Goal: Task Accomplishment & Management: Complete application form

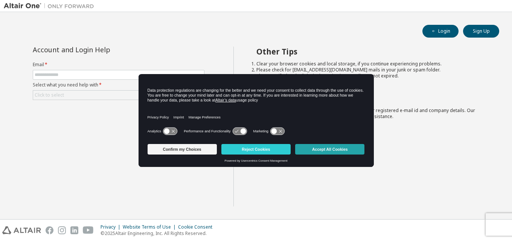
click at [325, 152] on button "Accept All Cookies" at bounding box center [329, 149] width 69 height 11
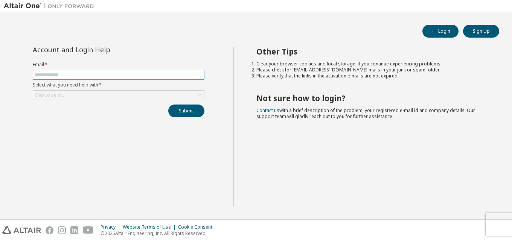
click at [114, 76] on input "text" at bounding box center [119, 75] width 168 height 6
type input "**********"
click at [115, 94] on div "Click to select" at bounding box center [118, 95] width 171 height 9
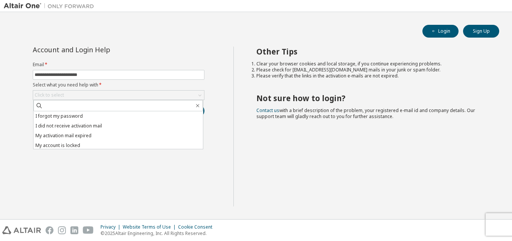
click at [196, 177] on div "**********" at bounding box center [119, 127] width 230 height 160
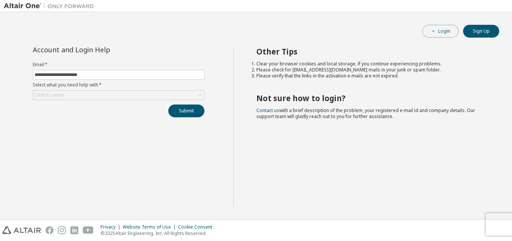
click at [441, 30] on button "Login" at bounding box center [441, 31] width 36 height 13
click at [115, 77] on input "text" at bounding box center [119, 75] width 168 height 6
type input "**********"
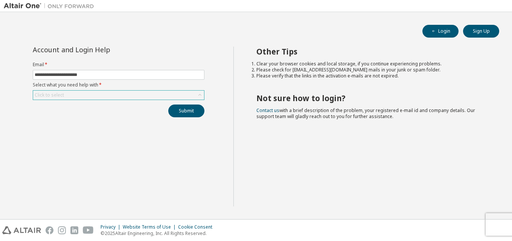
click at [90, 92] on div "Click to select" at bounding box center [118, 95] width 171 height 9
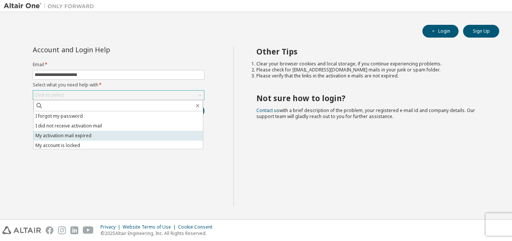
scroll to position [21, 0]
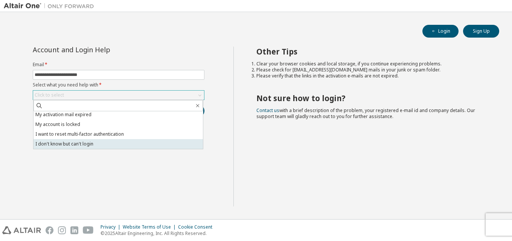
click at [109, 142] on li "I don't know but can't login" at bounding box center [119, 144] width 170 height 10
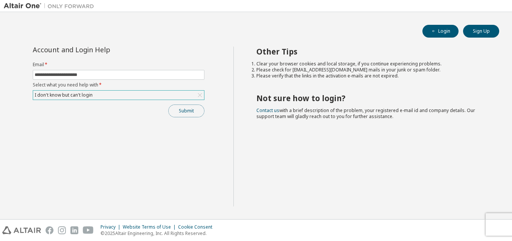
click at [180, 113] on button "Submit" at bounding box center [186, 111] width 36 height 13
click at [182, 111] on button "Submit" at bounding box center [186, 111] width 36 height 13
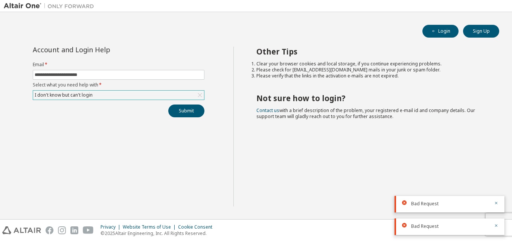
click at [113, 95] on div "I don't know but can't login" at bounding box center [118, 95] width 171 height 9
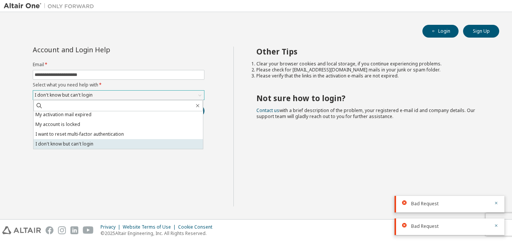
click at [104, 142] on li "I don't know but can't login" at bounding box center [119, 144] width 170 height 10
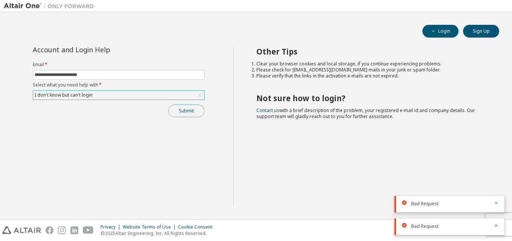
click at [176, 113] on button "Submit" at bounding box center [186, 111] width 36 height 13
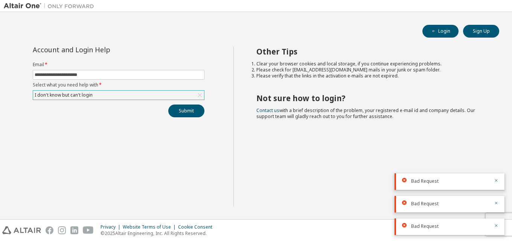
click at [159, 93] on div "I don't know but can't login" at bounding box center [118, 95] width 171 height 9
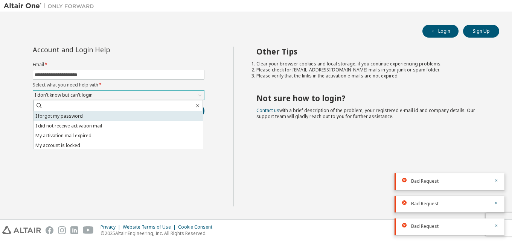
click at [103, 118] on li "I forgot my password" at bounding box center [119, 116] width 170 height 10
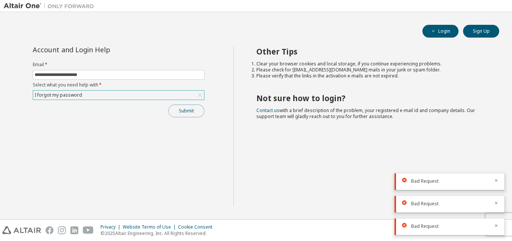
click at [176, 114] on button "Submit" at bounding box center [186, 111] width 36 height 13
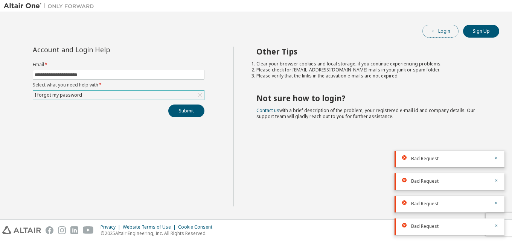
click at [443, 33] on button "Login" at bounding box center [441, 31] width 36 height 13
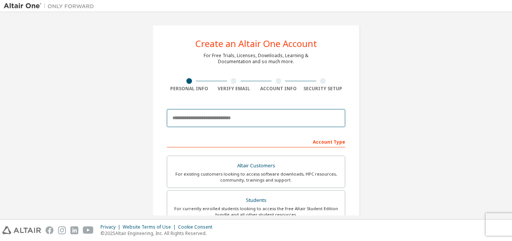
click at [227, 115] on input "email" at bounding box center [256, 118] width 179 height 18
type input "**********"
click at [280, 122] on input "**********" at bounding box center [256, 118] width 179 height 18
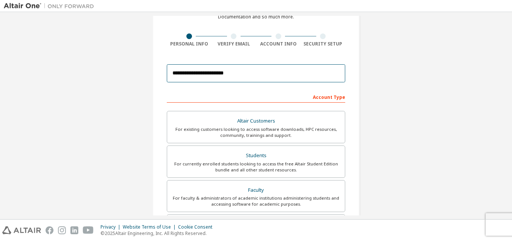
scroll to position [63, 0]
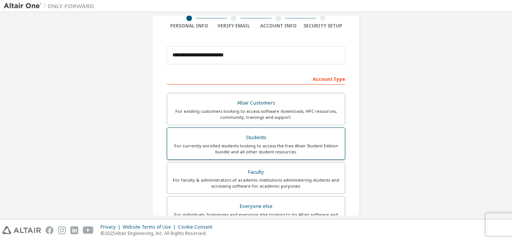
click at [278, 144] on div "For currently enrolled students looking to access the free Altair Student Editi…" at bounding box center [256, 149] width 169 height 12
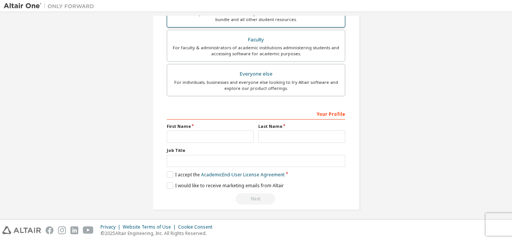
scroll to position [199, 0]
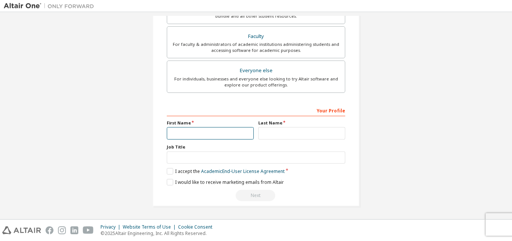
click at [199, 131] on input "text" at bounding box center [210, 133] width 87 height 12
type input "*********"
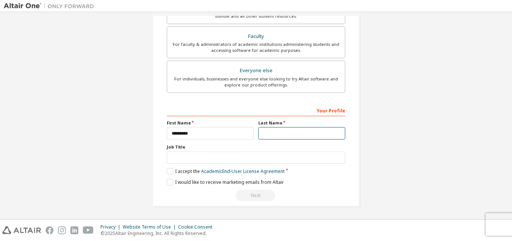
click at [266, 133] on input "text" at bounding box center [301, 133] width 87 height 12
type input "**********"
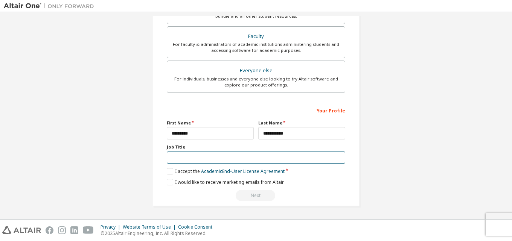
click at [272, 157] on input "text" at bounding box center [256, 158] width 179 height 12
type input "*******"
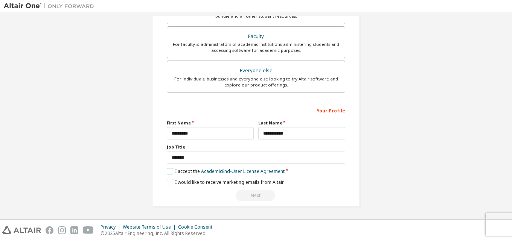
click at [174, 168] on label "I accept the Academic End-User License Agreement" at bounding box center [226, 171] width 118 height 6
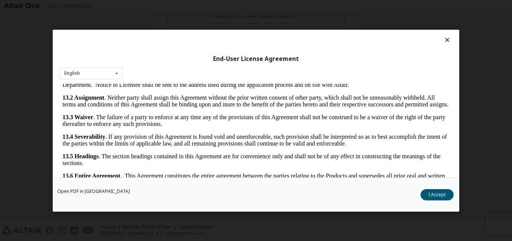
scroll to position [24, 0]
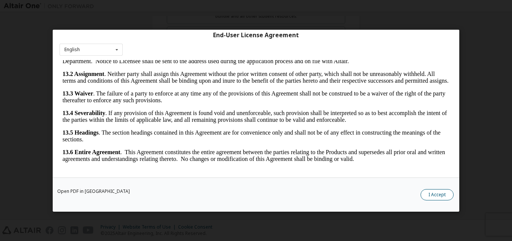
click at [438, 194] on button "I Accept" at bounding box center [437, 194] width 33 height 11
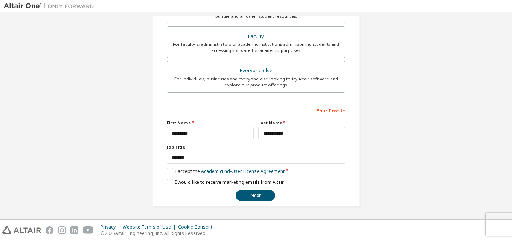
click at [168, 182] on label "I would like to receive marketing emails from Altair" at bounding box center [225, 182] width 117 height 6
click at [259, 195] on button "Next" at bounding box center [256, 195] width 40 height 11
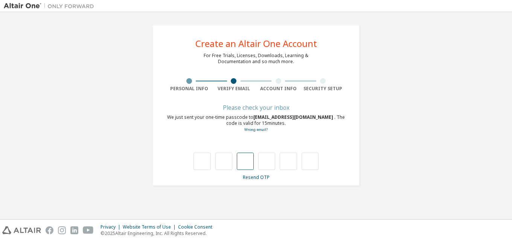
type input "*"
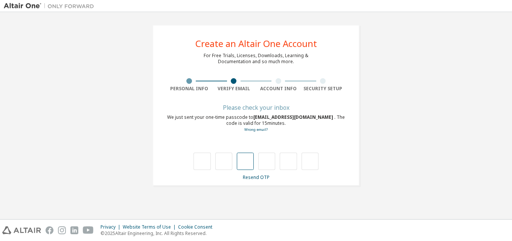
type input "*"
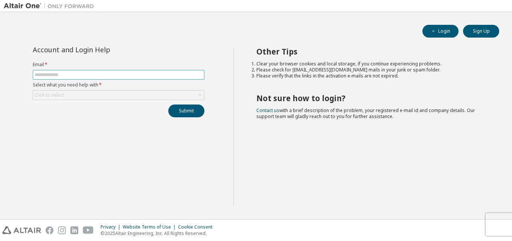
click at [175, 70] on span at bounding box center [119, 75] width 172 height 10
click at [170, 77] on input "text" at bounding box center [119, 75] width 168 height 6
type input "**********"
click at [148, 92] on div "Click to select" at bounding box center [118, 95] width 171 height 9
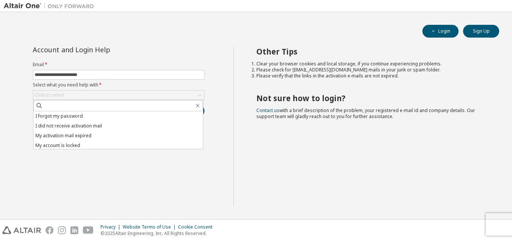
click at [97, 129] on li "I did not receive activation mail" at bounding box center [119, 126] width 170 height 10
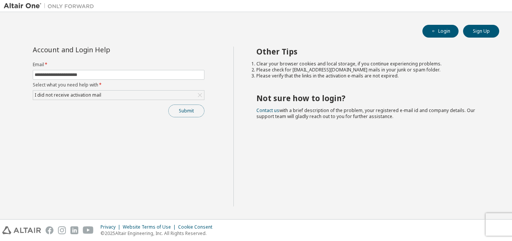
click at [192, 116] on button "Submit" at bounding box center [186, 111] width 36 height 13
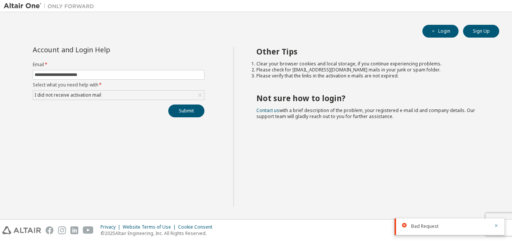
click at [434, 224] on span "Bad Request" at bounding box center [424, 227] width 27 height 6
